Goal: Information Seeking & Learning: Learn about a topic

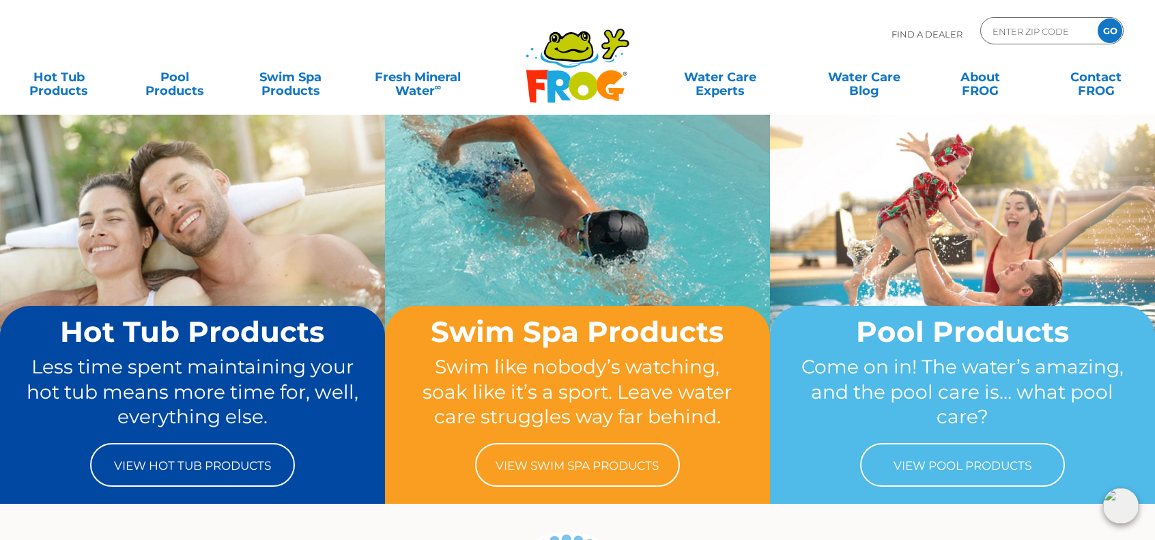
click at [467, 27] on div "Find A Dealer ENTER ZIP CODE GO" at bounding box center [578, 40] width 1128 height 46
click at [38, 85] on link "Hot Tub Products" at bounding box center [59, 77] width 90 height 27
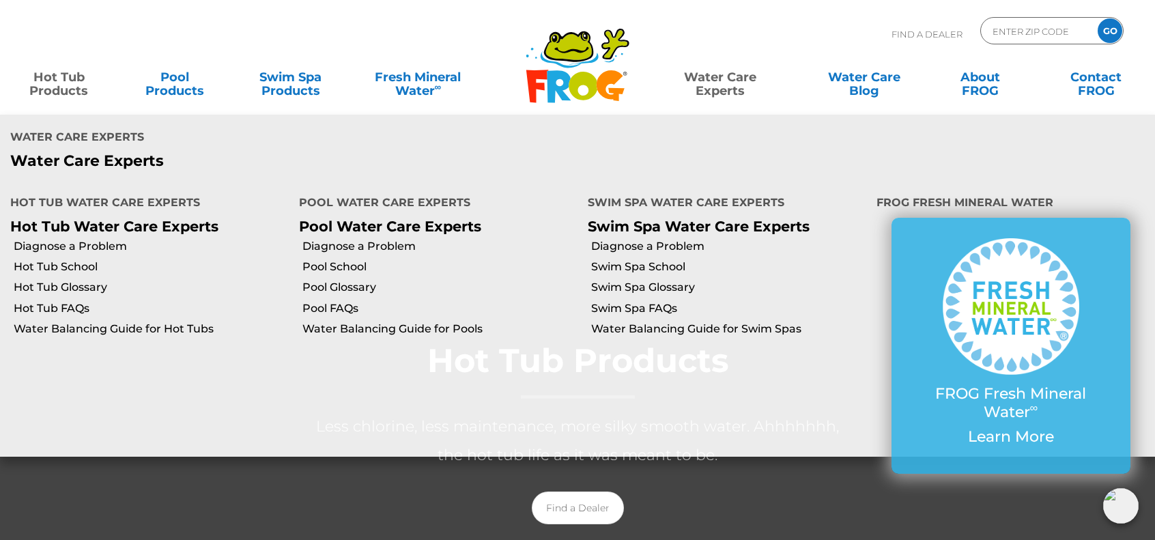
click at [728, 87] on link "Water Care Experts" at bounding box center [720, 77] width 147 height 27
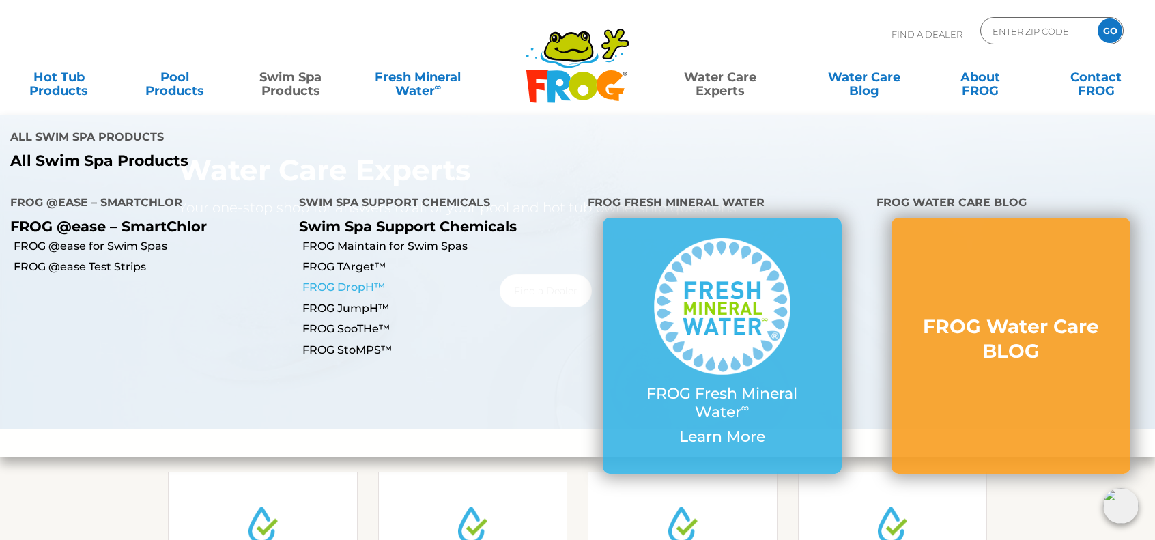
click at [350, 280] on link "FROG DropH™" at bounding box center [439, 287] width 275 height 15
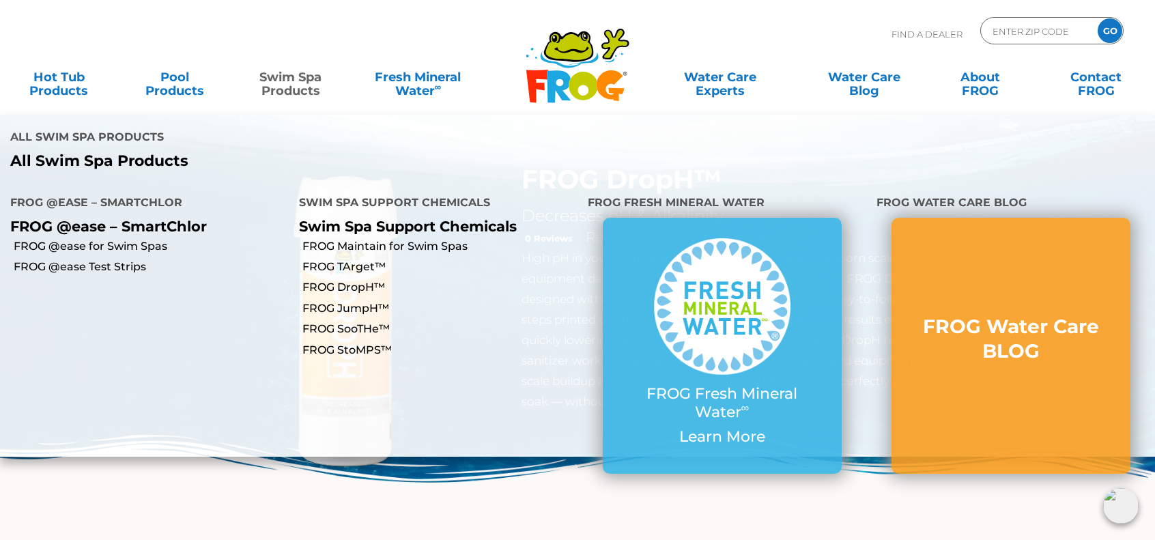
click at [289, 84] on link "Swim Spa Products" at bounding box center [291, 77] width 90 height 27
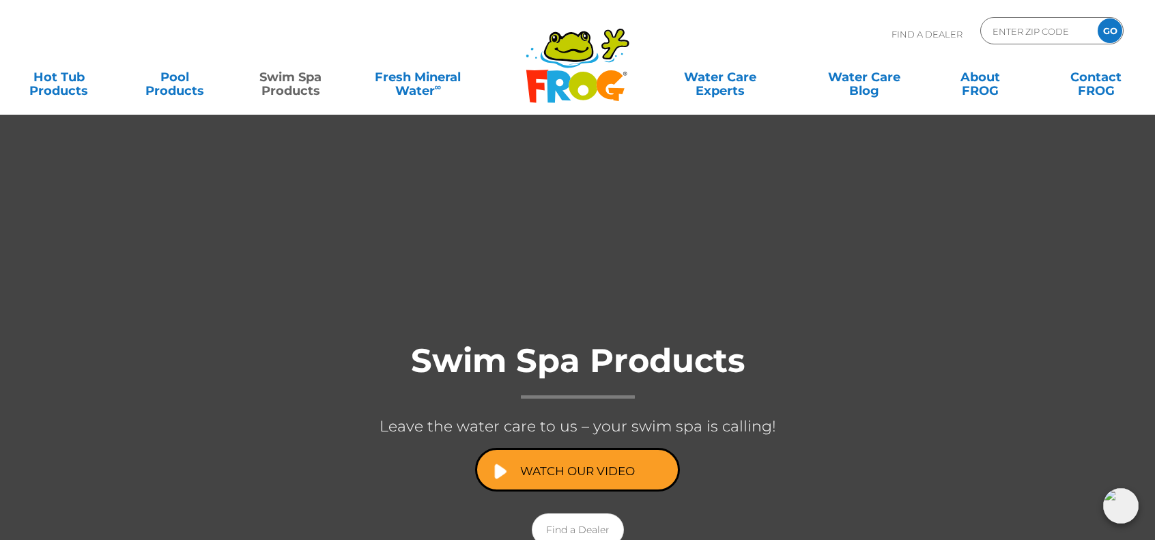
click at [289, 84] on link "Swim Spa Products" at bounding box center [291, 77] width 90 height 27
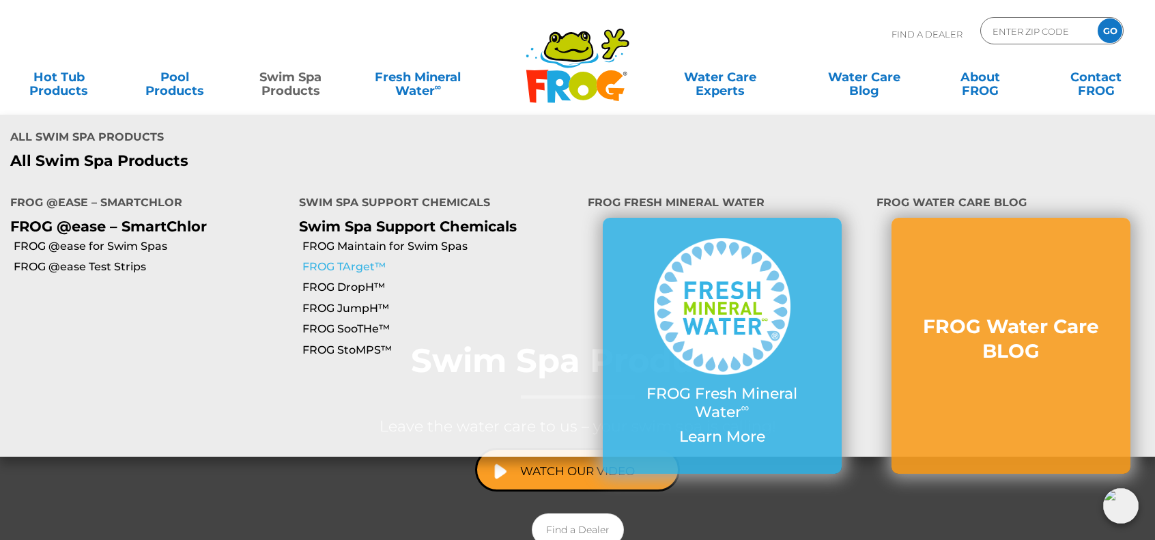
click at [350, 259] on link "FROG TArget™" at bounding box center [439, 266] width 275 height 15
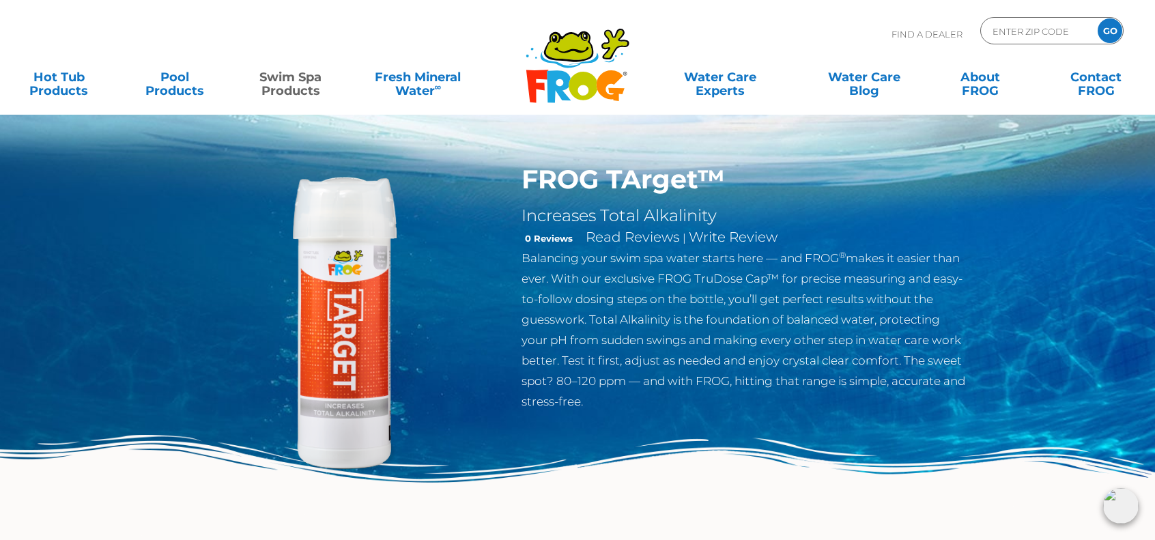
click at [284, 91] on link "Swim Spa Products" at bounding box center [291, 77] width 90 height 27
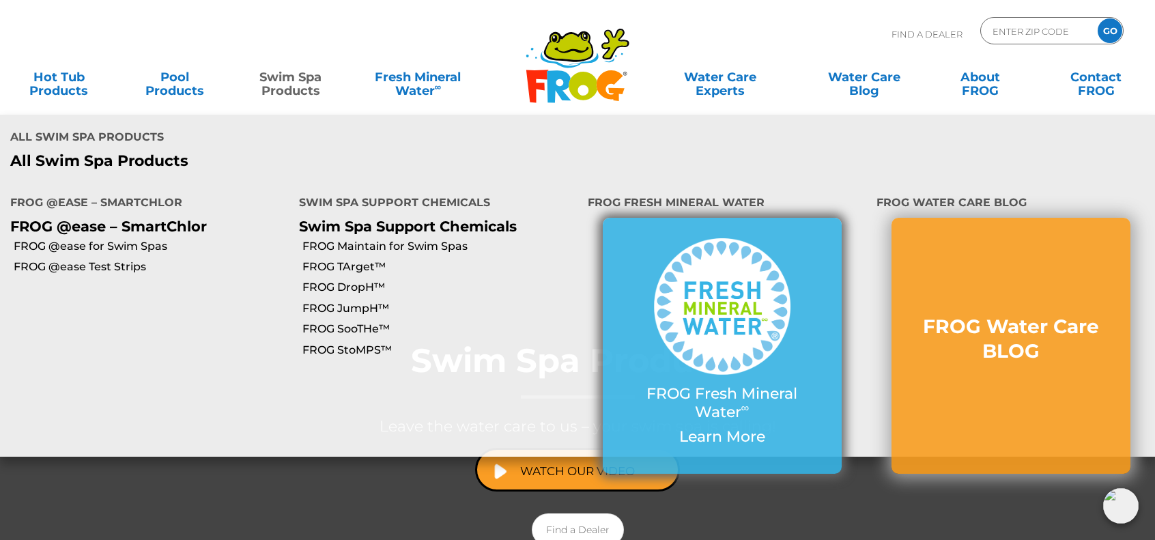
click at [751, 262] on img at bounding box center [722, 306] width 137 height 137
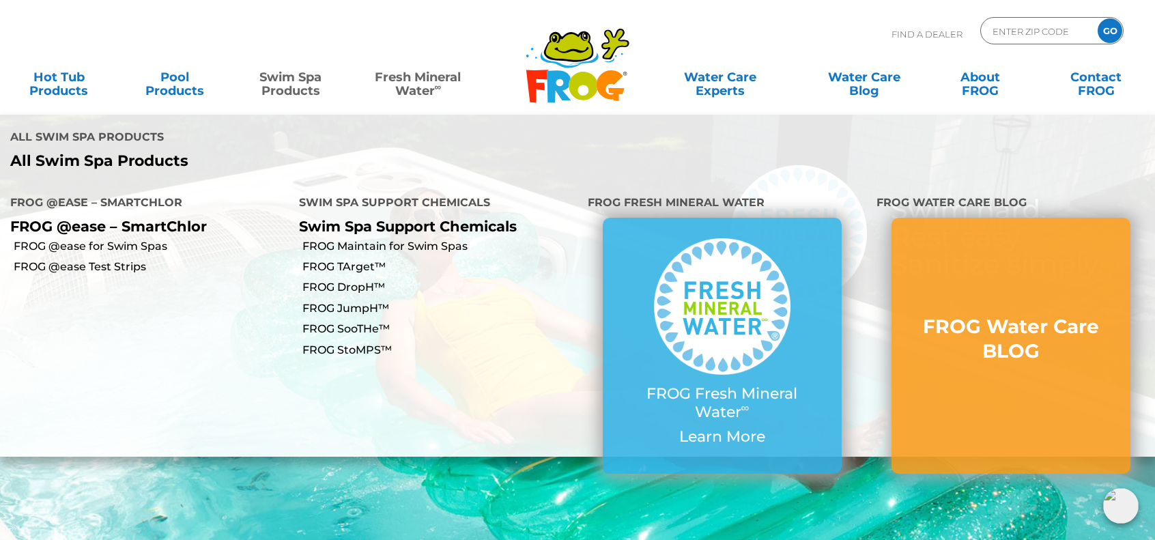
click at [280, 80] on link "Swim Spa Products" at bounding box center [291, 77] width 90 height 27
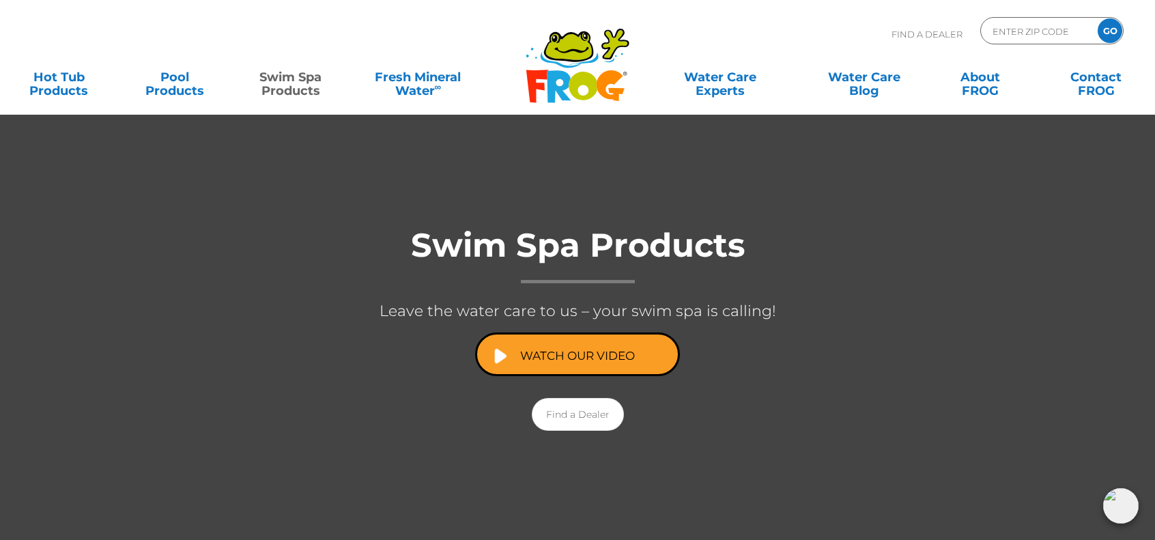
scroll to position [68, 0]
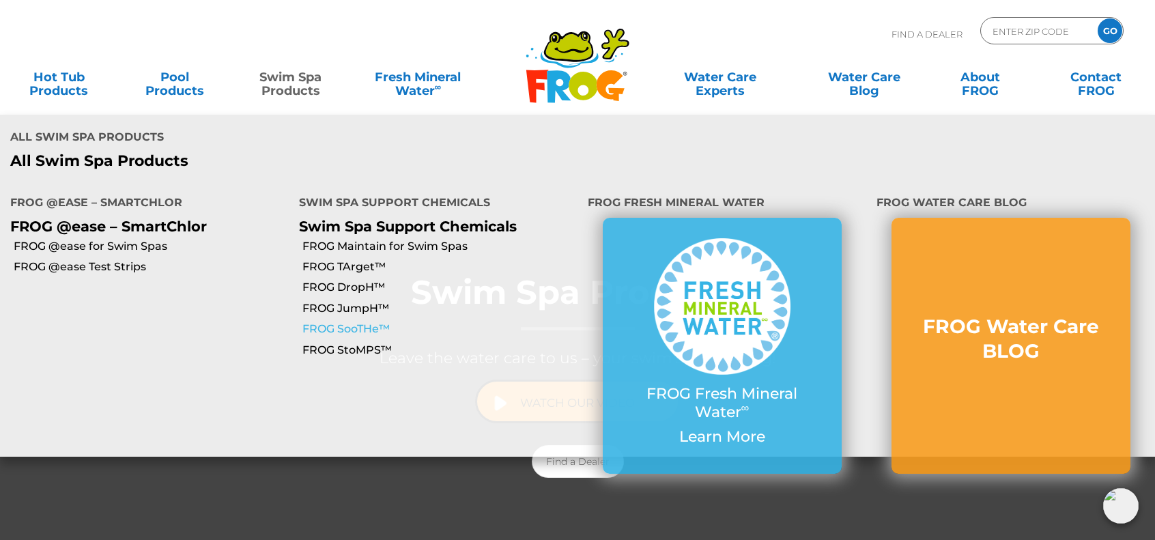
click at [346, 322] on link "FROG SooTHe™" at bounding box center [439, 329] width 275 height 15
